Goal: Task Accomplishment & Management: Use online tool/utility

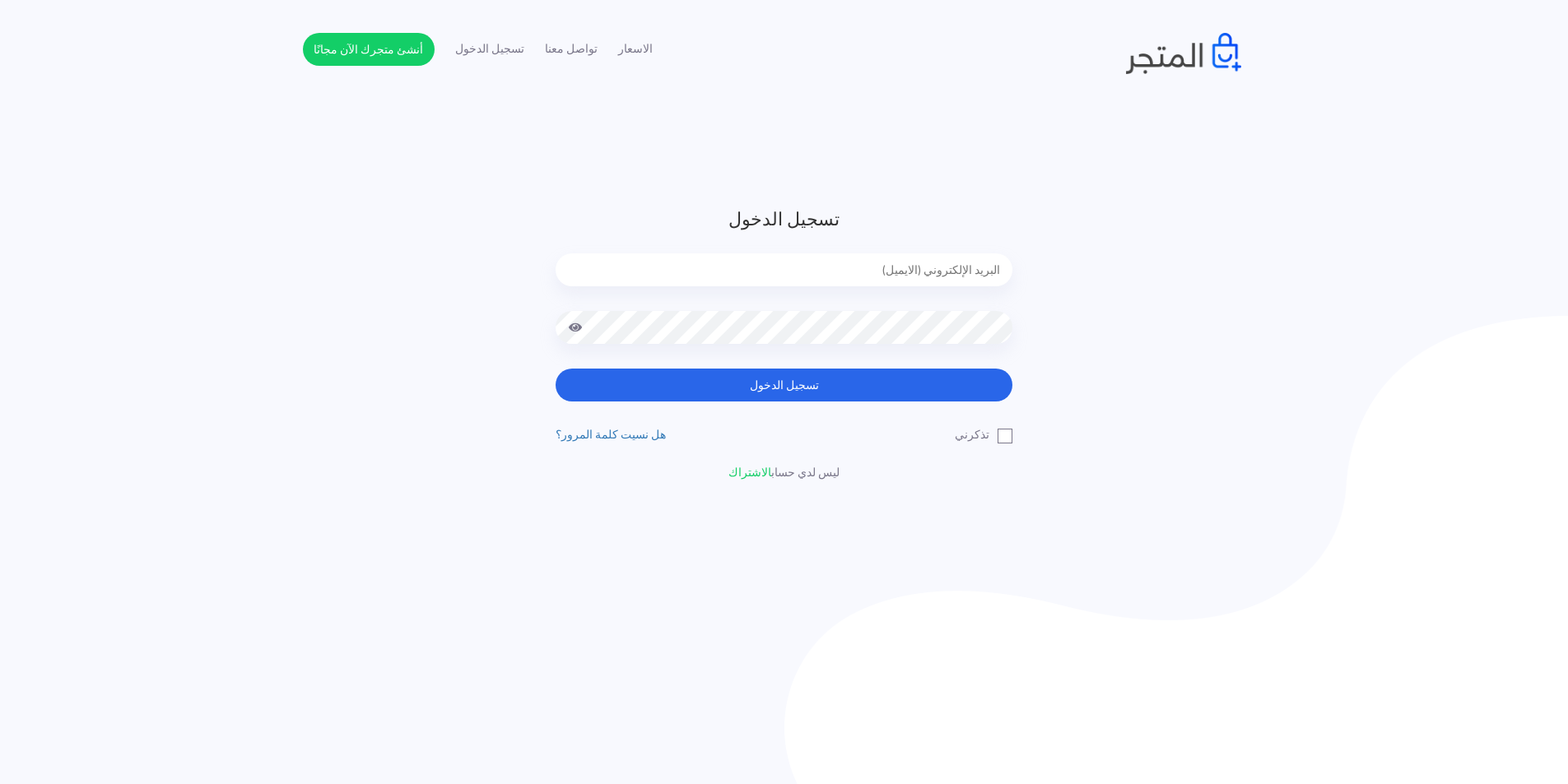
type input "[EMAIL_ADDRESS][DOMAIN_NAME]"
click at [922, 390] on button "تسجيل الدخول" at bounding box center [784, 384] width 457 height 33
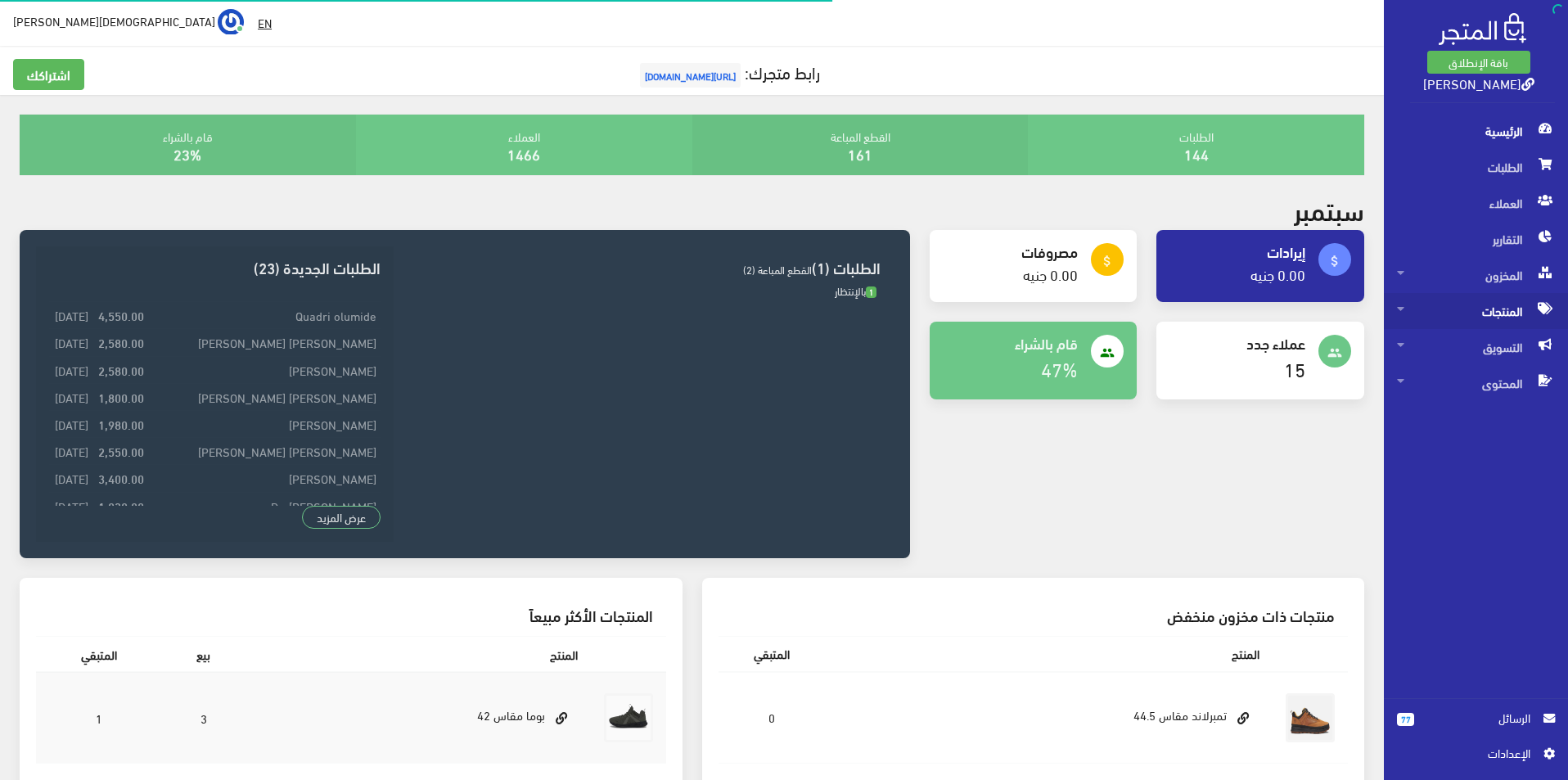
click at [1500, 321] on span "المنتجات" at bounding box center [1476, 311] width 158 height 36
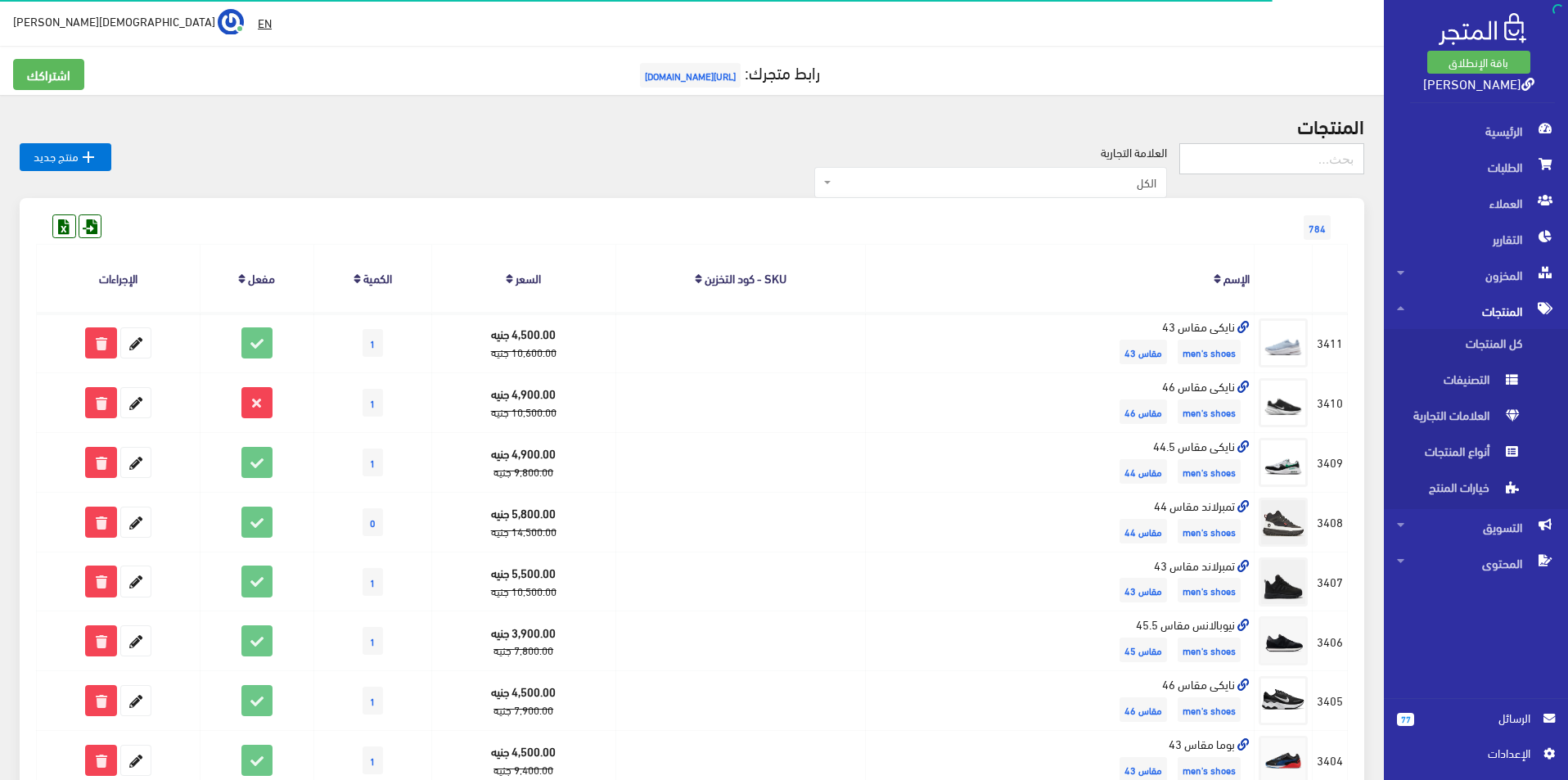
click at [1288, 159] on input "text" at bounding box center [1271, 159] width 185 height 31
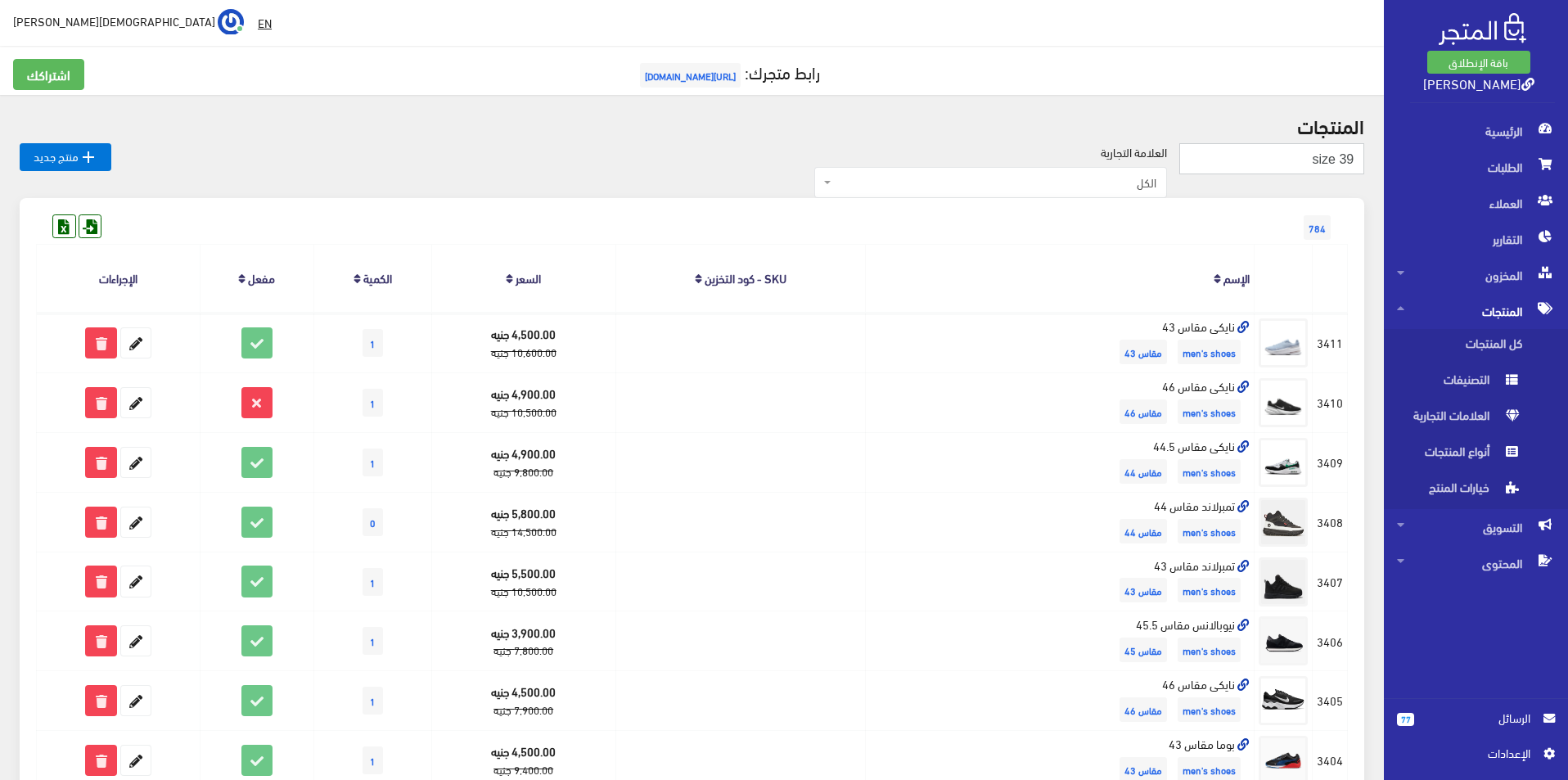
type input "size 39"
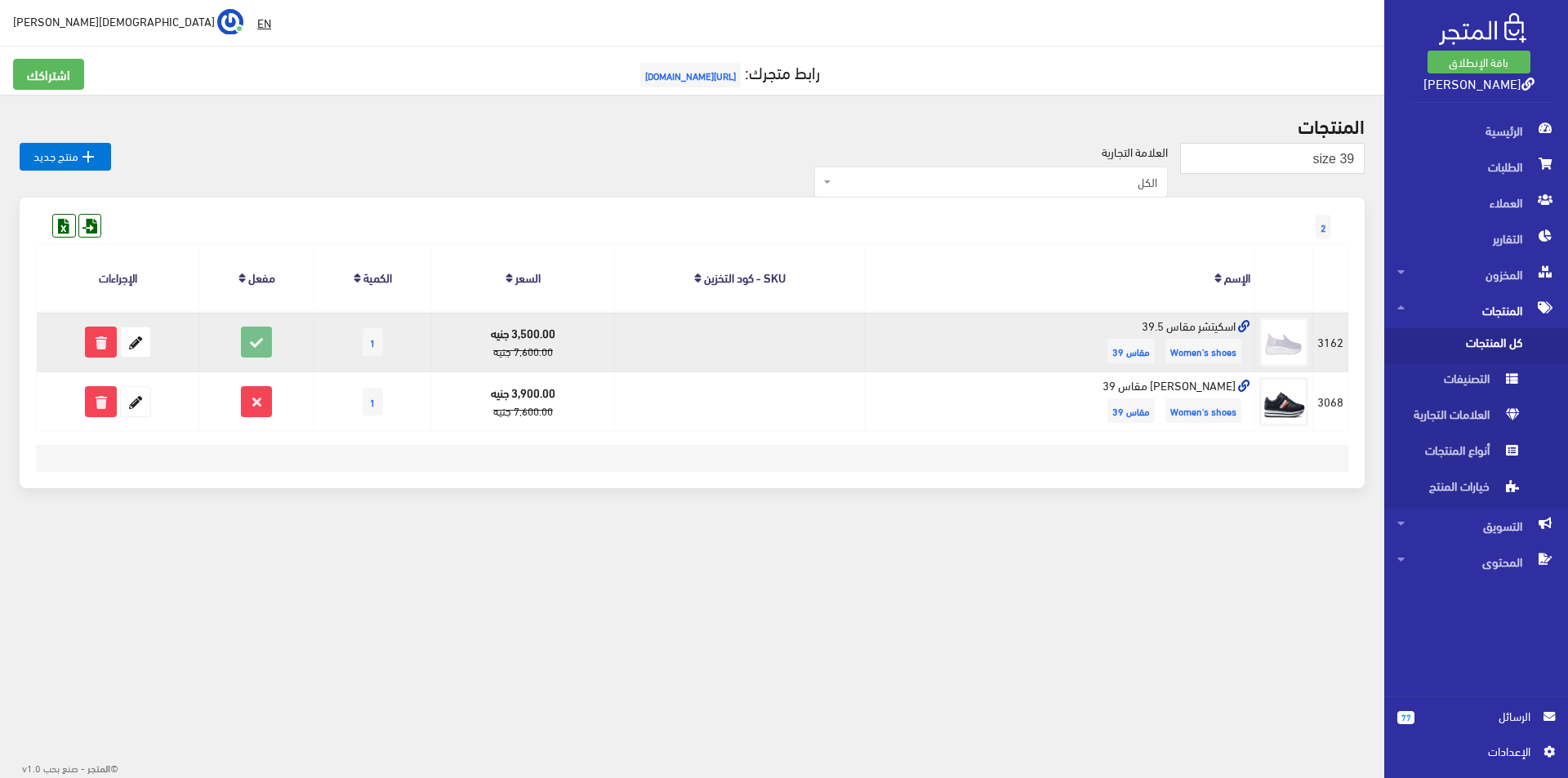
click at [270, 344] on icon at bounding box center [256, 342] width 29 height 29
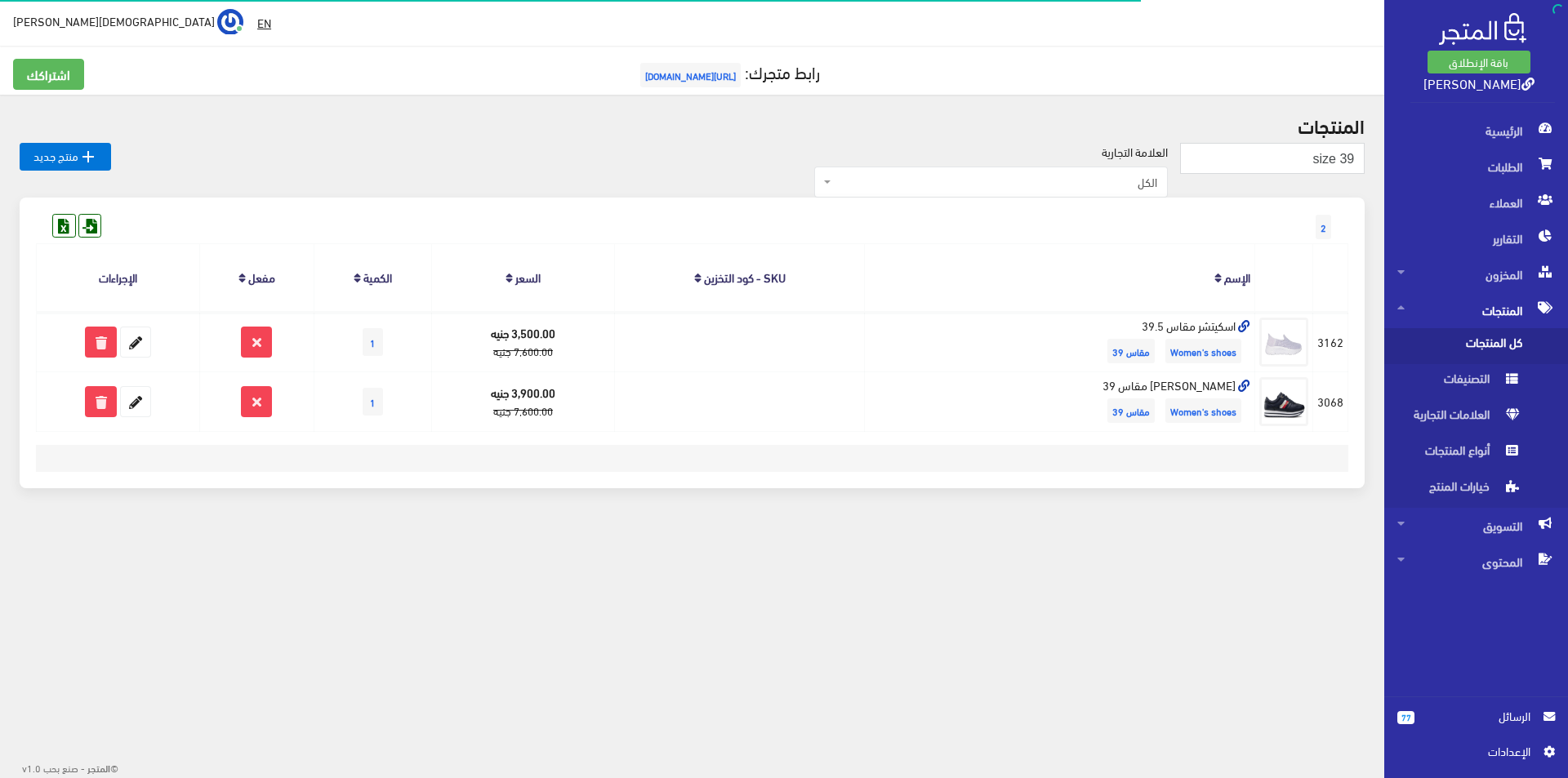
click at [1255, 184] on form "size 39" at bounding box center [1272, 164] width 185 height 44
click at [1259, 157] on input "size 39" at bounding box center [1272, 158] width 185 height 31
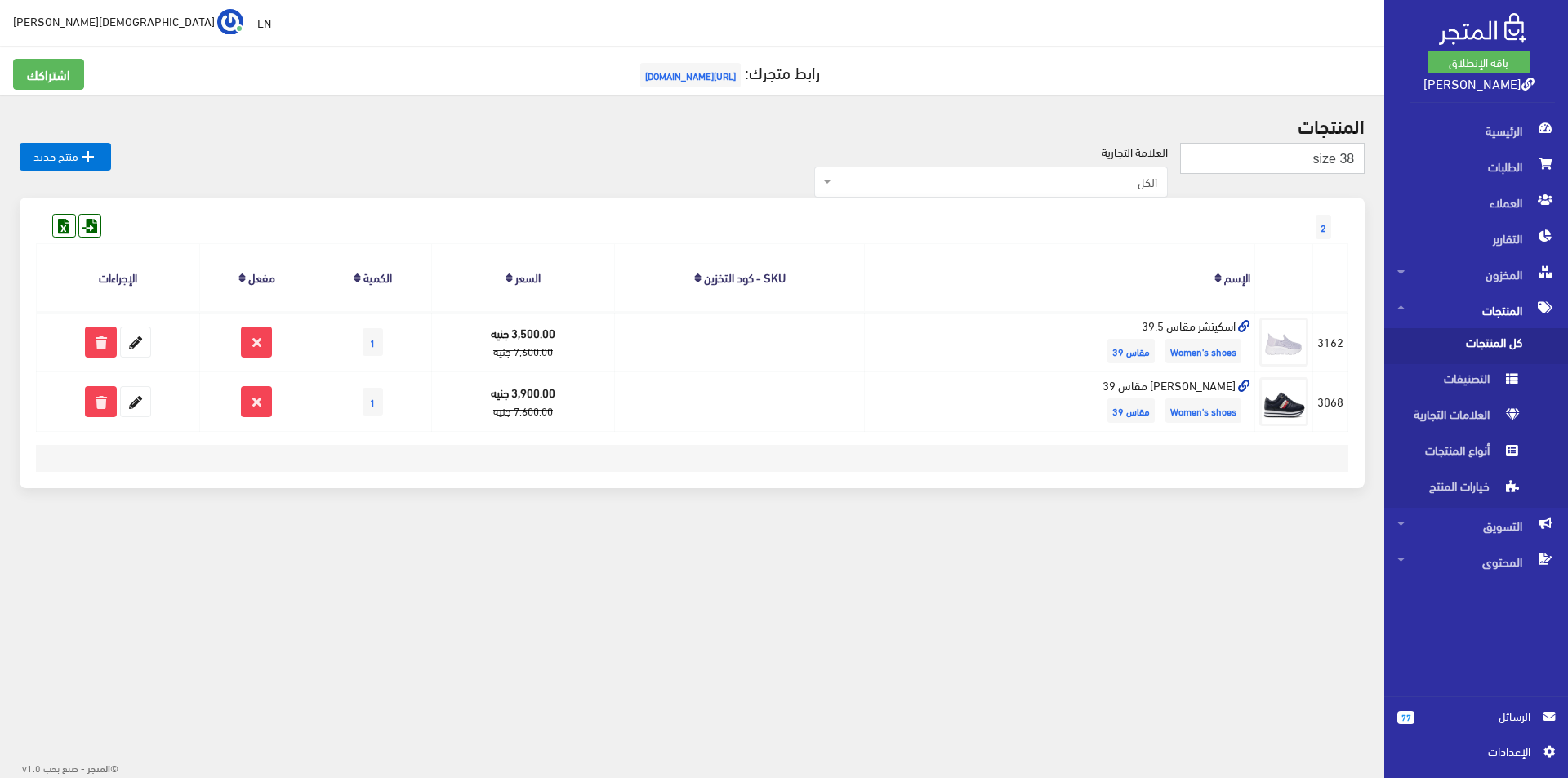
type input "size 38"
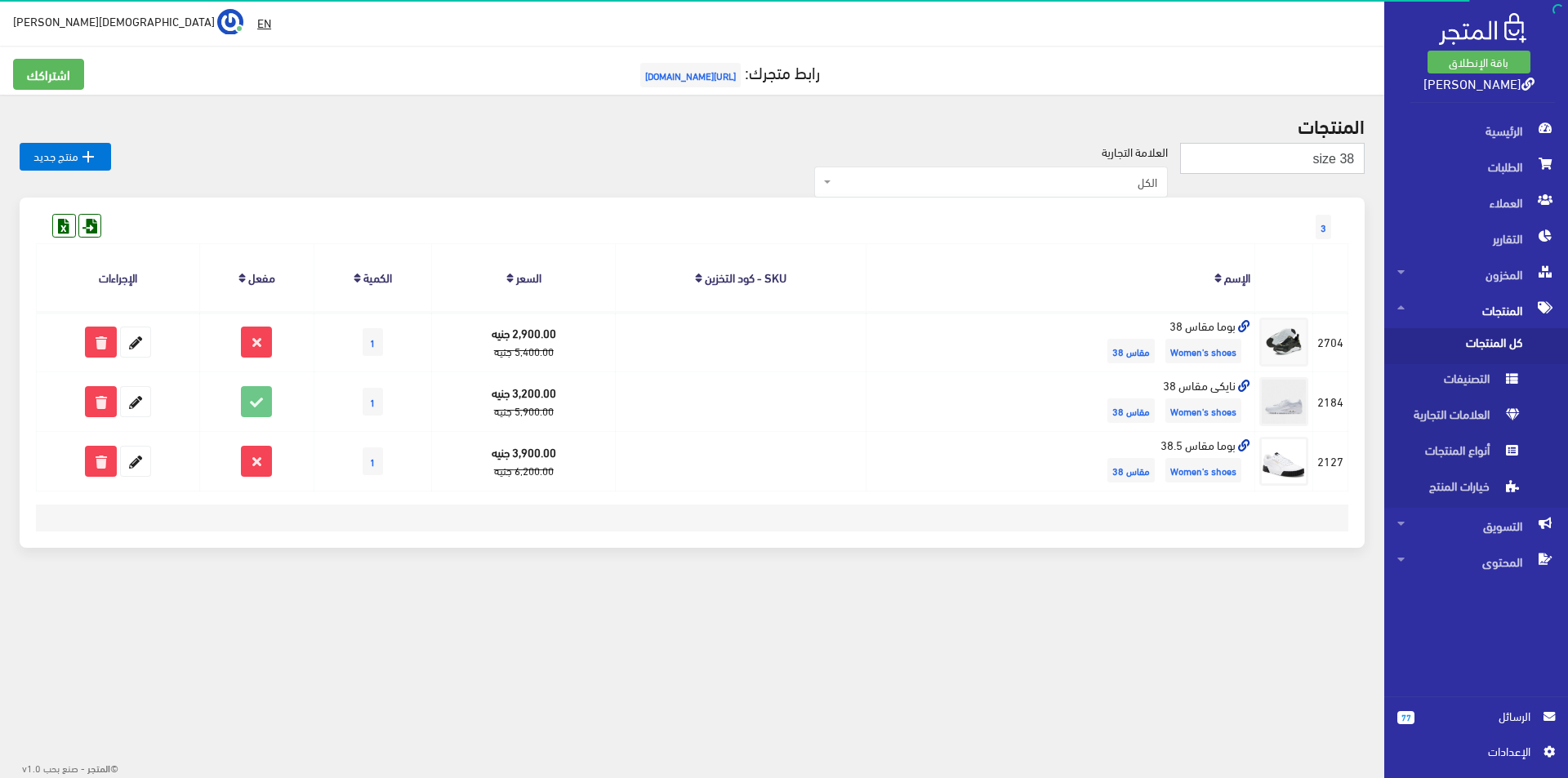
click at [1285, 151] on input "size 38" at bounding box center [1272, 158] width 185 height 31
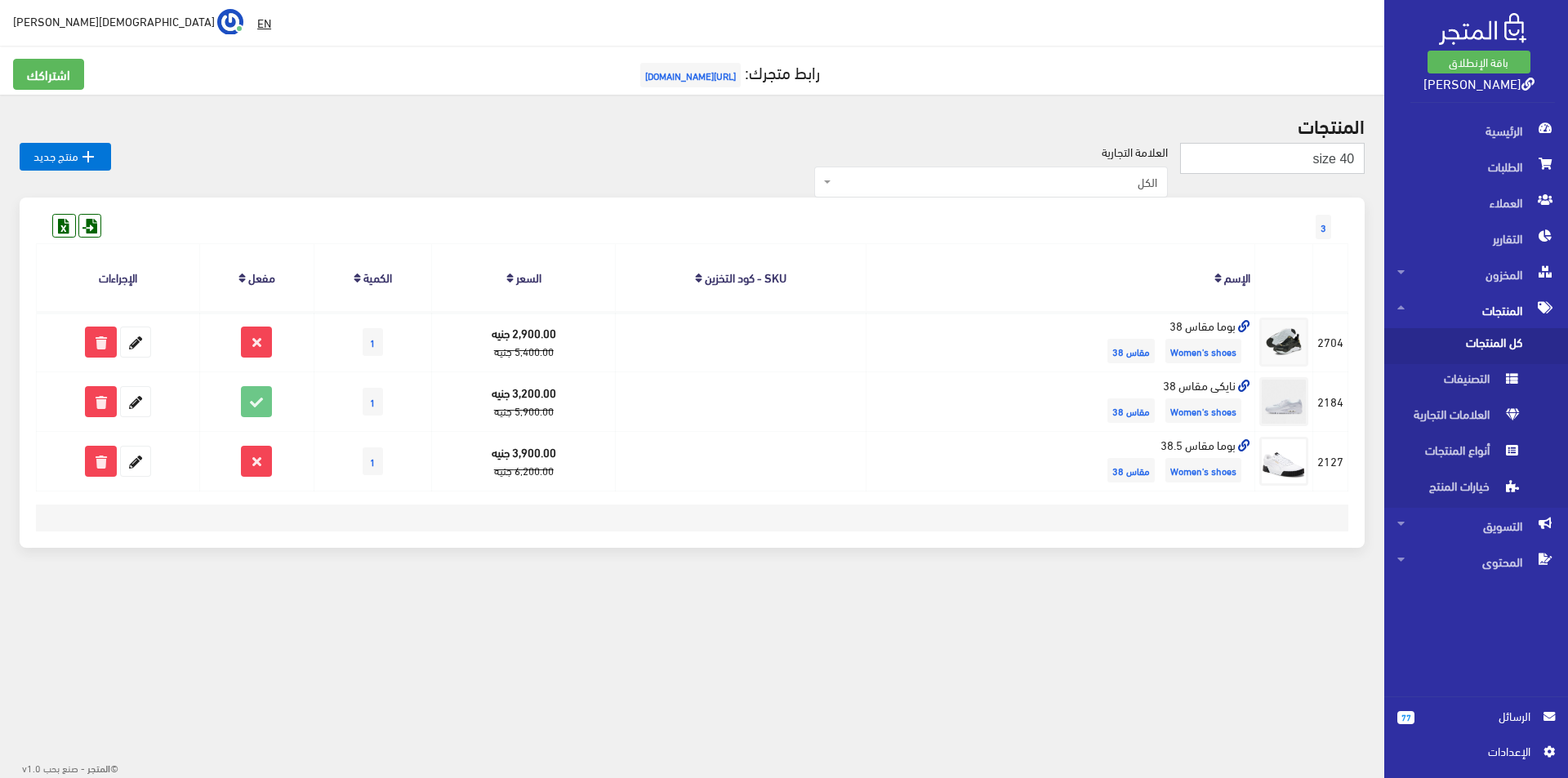
type input "size 40"
